Goal: Task Accomplishment & Management: Manage account settings

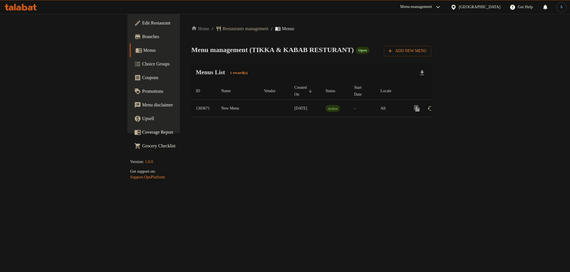
click at [130, 40] on link "Branches" at bounding box center [176, 37] width 93 height 14
click at [461, 105] on icon "enhanced table" at bounding box center [458, 108] width 7 height 7
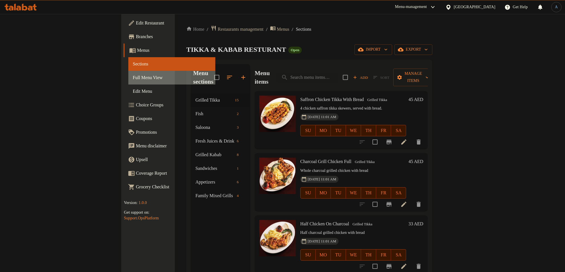
click at [133, 81] on span "Full Menu View" at bounding box center [172, 77] width 78 height 7
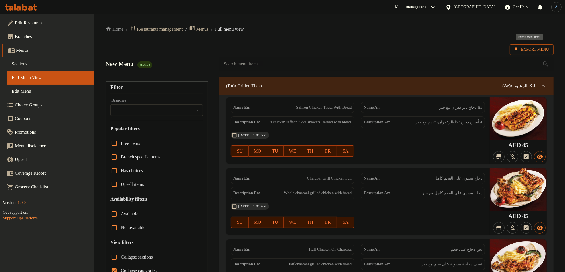
click at [526, 48] on span "Export Menu" at bounding box center [531, 49] width 35 height 7
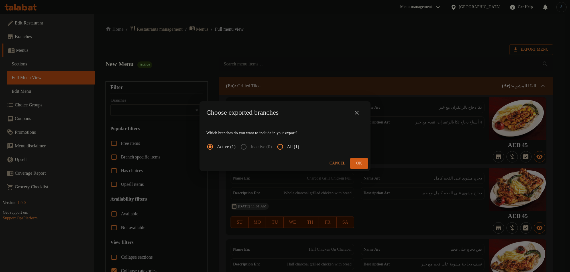
click at [294, 148] on span "All (1)" at bounding box center [293, 147] width 12 height 7
click at [287, 148] on input "All (1)" at bounding box center [280, 147] width 14 height 14
radio input "true"
click at [360, 162] on span "Ok" at bounding box center [359, 163] width 9 height 7
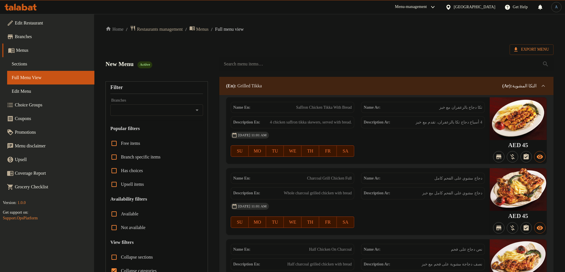
click at [37, 64] on span "Sections" at bounding box center [51, 64] width 78 height 7
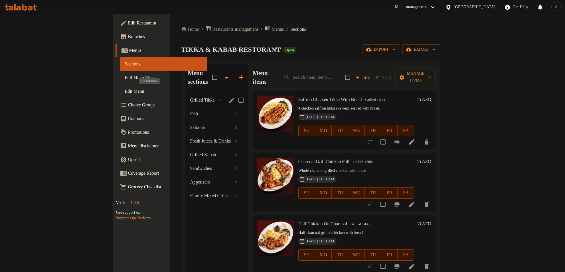
click at [190, 97] on span "Grilled Tikka" at bounding box center [202, 100] width 25 height 7
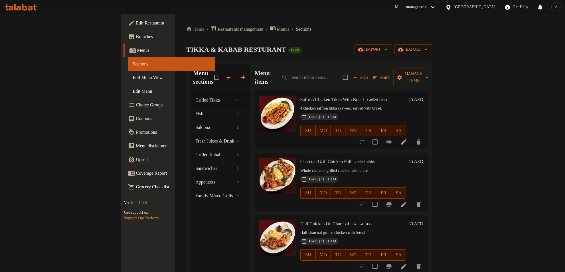
click at [341, 105] on p "4 chicken saffron tikka skewers, served with bread." at bounding box center [353, 108] width 106 height 7
click at [338, 74] on input "search" at bounding box center [307, 78] width 62 height 10
paste input "TABOULEH"
type input "TABOULEH"
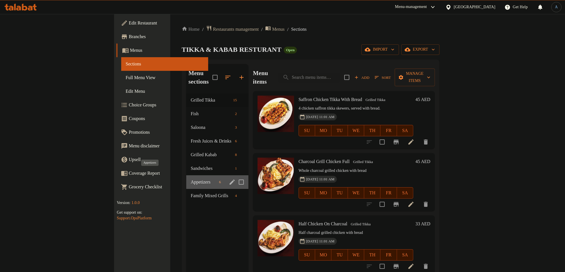
click at [191, 179] on span "Appetizers" at bounding box center [204, 182] width 26 height 7
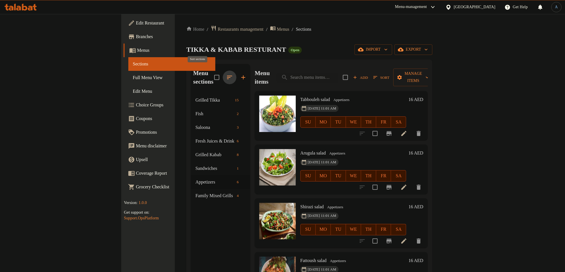
click at [226, 74] on icon "button" at bounding box center [229, 77] width 7 height 7
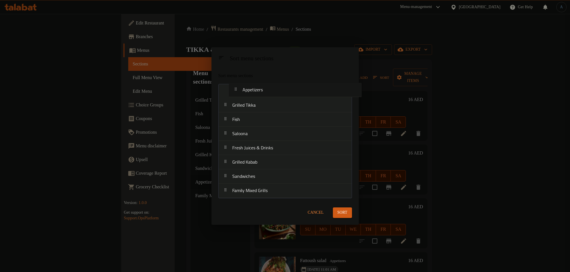
drag, startPoint x: 250, startPoint y: 176, endPoint x: 260, endPoint y: 87, distance: 89.2
click at [260, 87] on nav "Grilled Tikka Fish Saloona Fresh Juices & Drinks Grilled Kabab Sandwiches Appet…" at bounding box center [285, 141] width 134 height 114
click at [348, 220] on div "Sort" at bounding box center [342, 212] width 26 height 17
click at [347, 214] on button "Sort" at bounding box center [342, 213] width 19 height 11
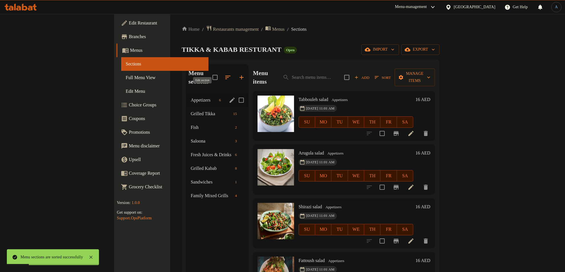
click at [229, 97] on icon "edit" at bounding box center [232, 100] width 7 height 7
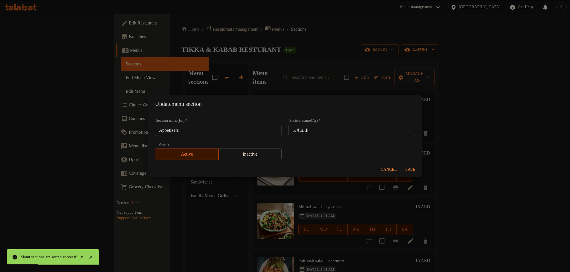
click at [210, 129] on input "Appetizers" at bounding box center [218, 130] width 127 height 11
paste input "STARTERS"
type input "STARTERS"
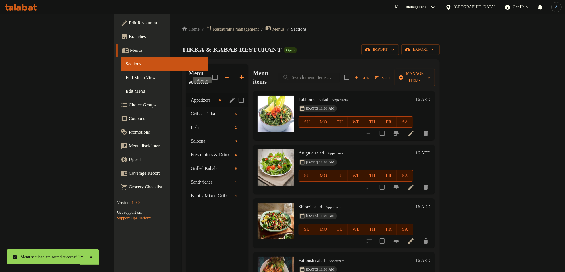
click at [229, 97] on icon "edit" at bounding box center [232, 100] width 7 height 7
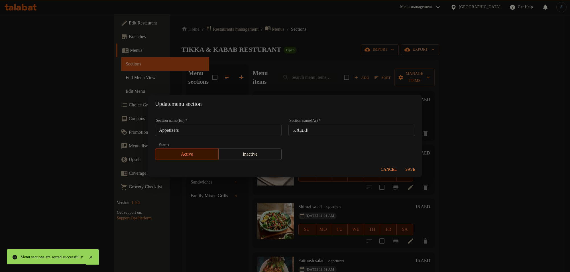
click at [245, 128] on input "Appetizers" at bounding box center [218, 130] width 127 height 11
paste input "Starters"
type input "Starters"
drag, startPoint x: 321, startPoint y: 131, endPoint x: 338, endPoint y: 133, distance: 16.9
click at [321, 131] on input "المقبلات" at bounding box center [351, 130] width 127 height 11
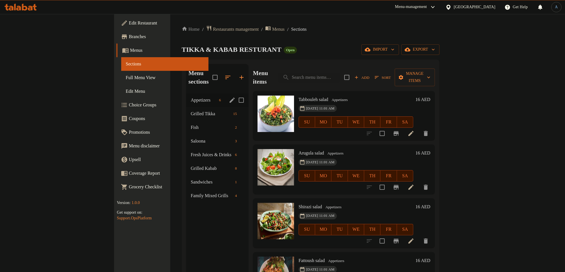
click at [228, 96] on button "edit" at bounding box center [232, 100] width 9 height 9
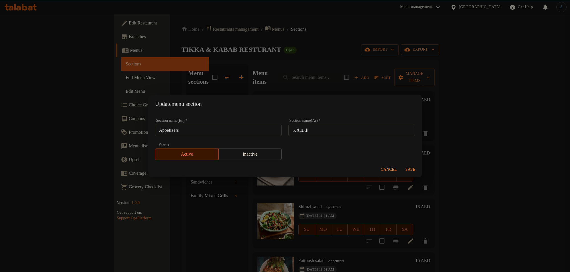
click at [200, 127] on input "Appetizers" at bounding box center [218, 130] width 127 height 11
paste input "Starters"
type input "Starters"
click at [413, 171] on span "Save" at bounding box center [411, 169] width 14 height 7
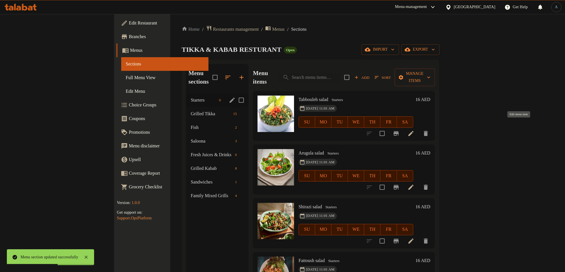
click at [414, 130] on icon at bounding box center [410, 133] width 7 height 7
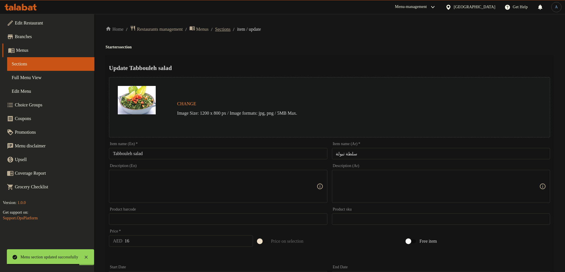
click at [230, 32] on span "Sections" at bounding box center [222, 29] width 15 height 7
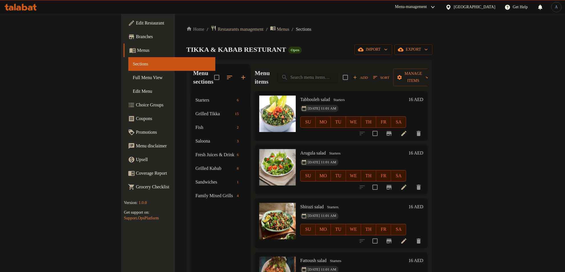
click at [338, 73] on input "search" at bounding box center [307, 78] width 62 height 10
paste input "MAJLES AFGHANI SP. SOUP"
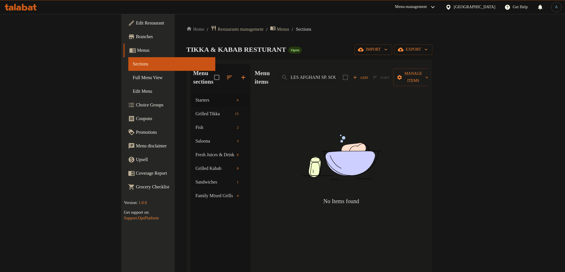
drag, startPoint x: 363, startPoint y: 73, endPoint x: 480, endPoint y: 73, distance: 116.3
click at [427, 73] on div "Menu items MAJLES AFGHANI SP. SOUP Add Sort Manage items" at bounding box center [340, 77] width 173 height 27
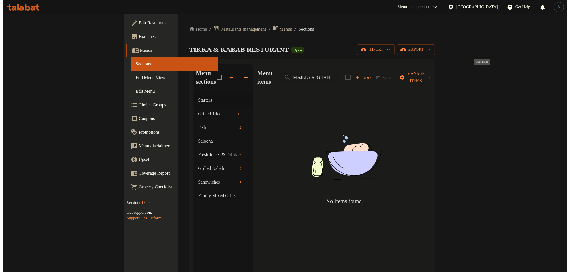
scroll to position [0, 0]
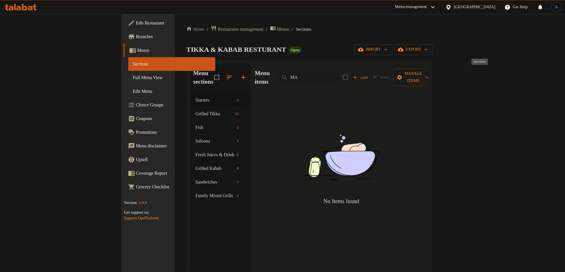
type input "M"
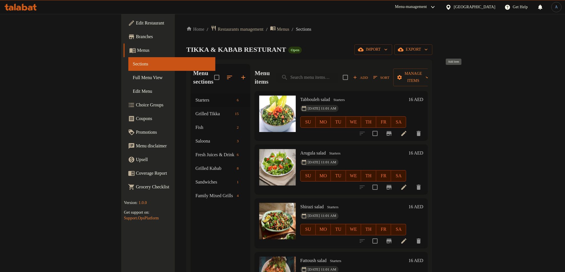
click at [368, 74] on span "Add" at bounding box center [360, 77] width 15 height 7
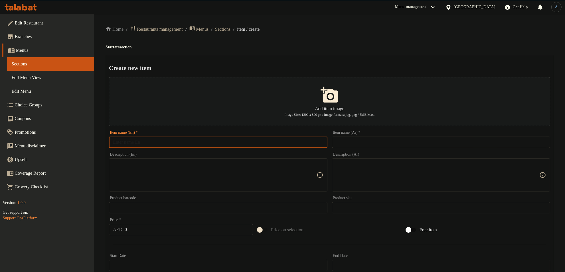
click at [311, 143] on input "text" at bounding box center [218, 142] width 218 height 11
paste input "MAJLES AFGHANI SP. SOUP"
click at [194, 143] on input "MAJLES AFGHANI SP. SOUP" at bounding box center [218, 142] width 218 height 11
paste input "ajles Afghani Sp. Soup"
type input "Majles Afghani Sp. Soup"
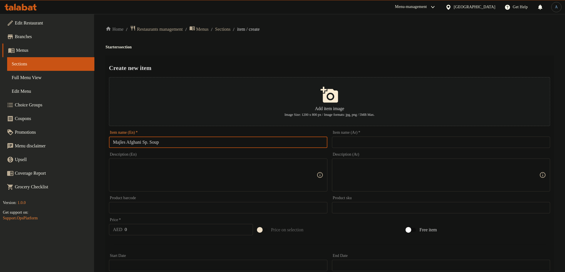
click at [427, 142] on input "text" at bounding box center [441, 142] width 218 height 11
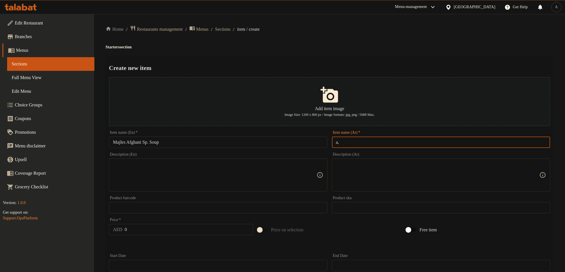
type input "a"
type input "شوربة خاصة مجلس افغاني"
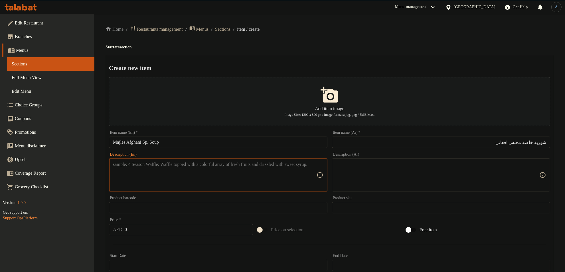
click at [204, 174] on textarea at bounding box center [214, 175] width 203 height 27
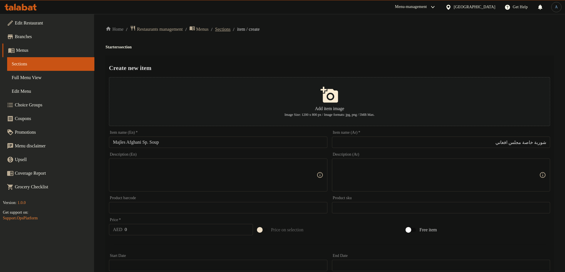
click at [230, 31] on span "Sections" at bounding box center [222, 29] width 15 height 7
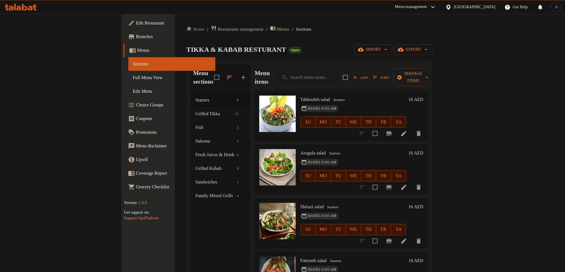
click at [309, 52] on div "TIKKA & KABAB RESTURANT Open import export" at bounding box center [309, 49] width 246 height 11
click at [217, 31] on span "Restaurants management" at bounding box center [240, 29] width 46 height 7
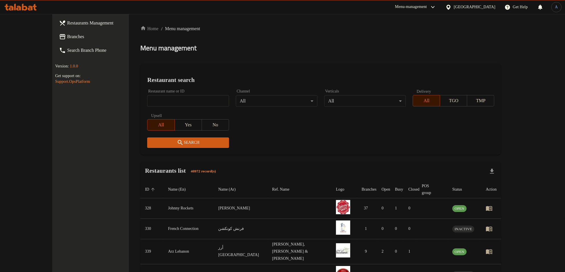
drag, startPoint x: 176, startPoint y: 99, endPoint x: 170, endPoint y: 100, distance: 6.3
click at [176, 100] on input "search" at bounding box center [188, 100] width 82 height 11
paste input "695362"
type input "695362"
click button "Search" at bounding box center [188, 143] width 82 height 11
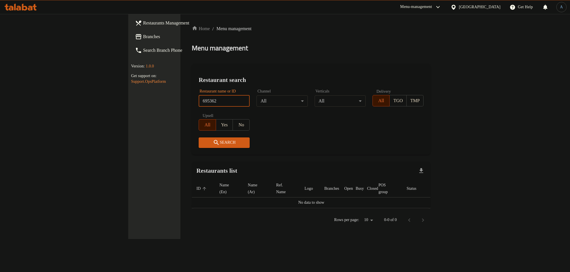
click at [237, 57] on div "Home / Menu management Menu management Restaurant search Restaurant name or ID …" at bounding box center [311, 126] width 239 height 203
click at [459, 5] on div "[GEOGRAPHIC_DATA]" at bounding box center [480, 7] width 42 height 6
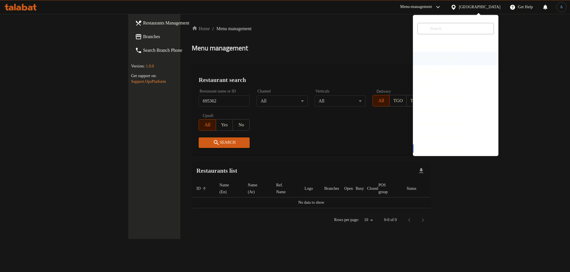
click at [427, 60] on div "Egypt" at bounding box center [439, 58] width 51 height 13
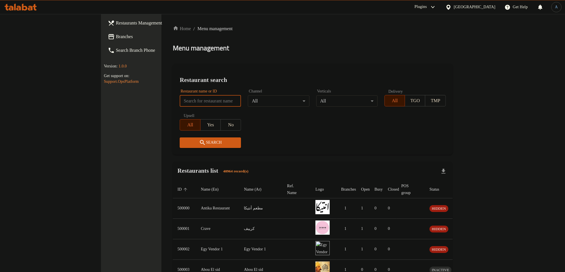
click at [202, 102] on input "search" at bounding box center [210, 100] width 61 height 11
paste input "695362"
type input "695362"
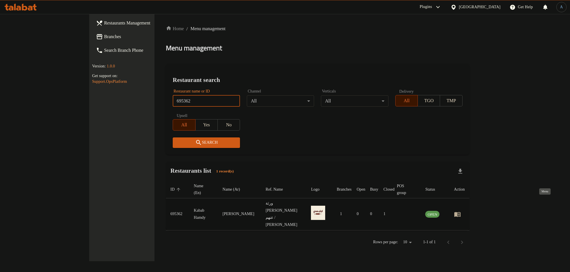
click at [461, 212] on icon "enhanced table" at bounding box center [457, 214] width 6 height 5
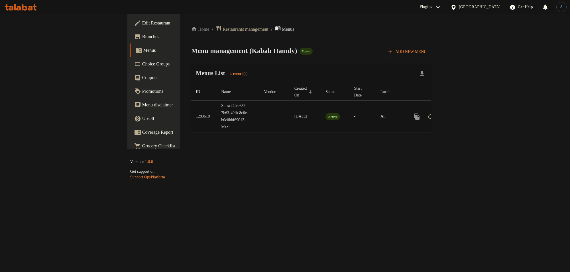
click at [142, 23] on span "Edit Restaurant" at bounding box center [180, 23] width 76 height 7
